Goal: Use online tool/utility: Utilize a website feature to perform a specific function

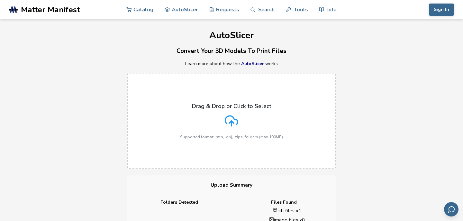
scroll to position [224, 0]
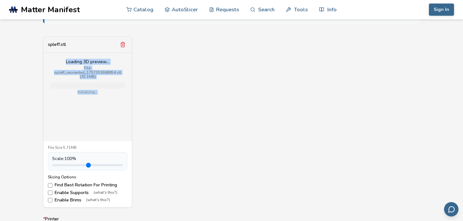
click at [128, 113] on div "AutoSlicer Convert Your 3D Models To Print Files Learn more about how the AutoS…" at bounding box center [231, 92] width 463 height 592
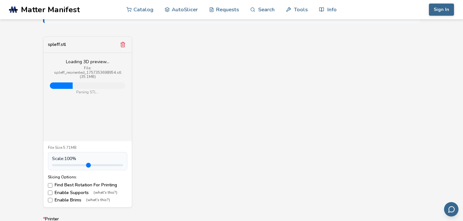
click at [186, 120] on div "spleff.stl Loading 3D preview... File: spleff_reoriented_1757353698954.stl (35.…" at bounding box center [231, 122] width 377 height 171
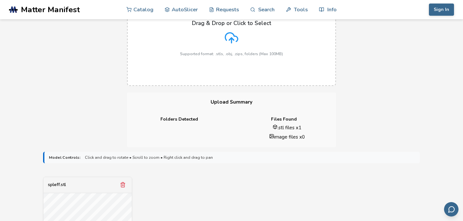
scroll to position [83, 0]
click at [278, 130] on li ".stl files x 1" at bounding box center [286, 128] width 89 height 7
click at [282, 142] on div "Files Found .stl files x 1 image files x 0" at bounding box center [283, 130] width 104 height 26
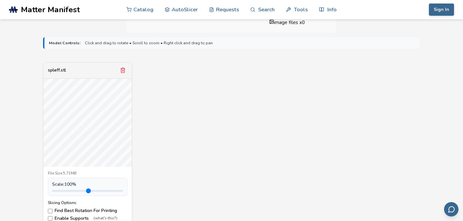
scroll to position [198, 0]
click at [153, 74] on div "spleff.stl File Size: 5.71MB Scale: 100 % Slicing Options: Find Best Rotation F…" at bounding box center [231, 147] width 377 height 171
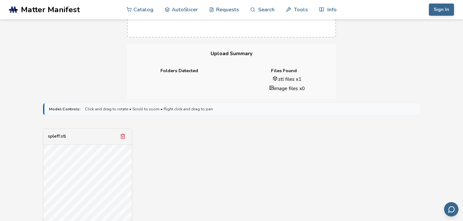
scroll to position [133, 0]
click at [123, 139] on button "Remove model" at bounding box center [122, 135] width 9 height 9
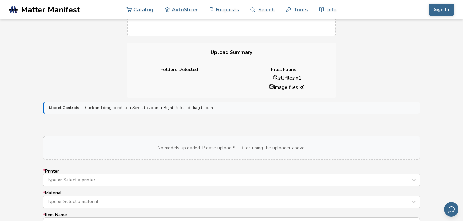
scroll to position [0, 0]
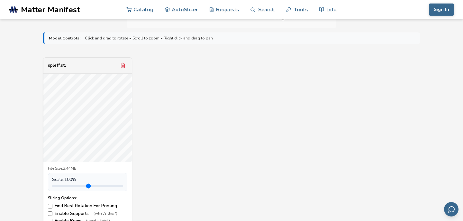
scroll to position [203, 0]
click at [123, 65] on icon "Remove model" at bounding box center [123, 65] width 6 height 6
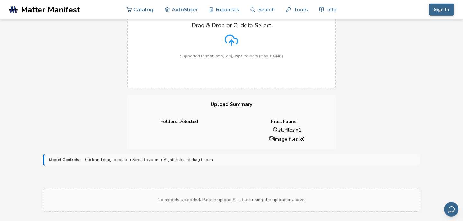
scroll to position [0, 0]
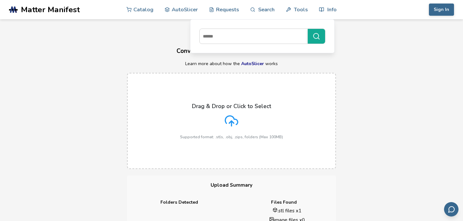
click at [382, 125] on div "Drag & Drop or Click to Select Supported format: .stls, .obj, .zips, folders (M…" at bounding box center [231, 121] width 463 height 109
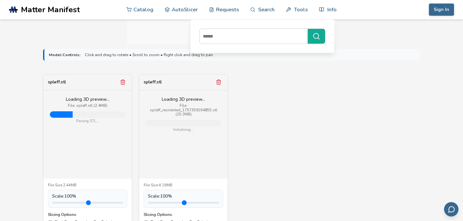
scroll to position [187, 0]
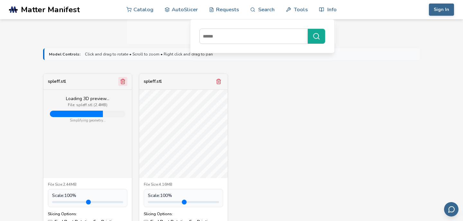
click at [123, 82] on icon "Remove model" at bounding box center [123, 82] width 6 height 6
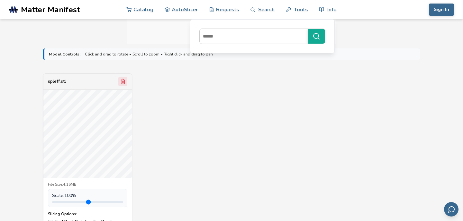
click at [124, 83] on icon "Remove model" at bounding box center [123, 82] width 6 height 6
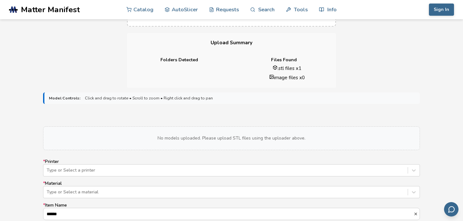
scroll to position [153, 0]
